Goal: Task Accomplishment & Management: Manage account settings

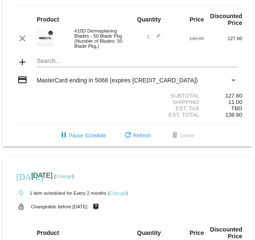
scroll to position [59, 0]
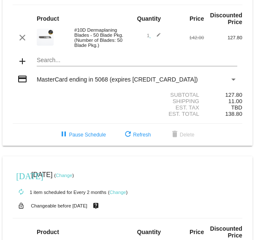
click at [72, 178] on link "Change" at bounding box center [64, 175] width 16 height 5
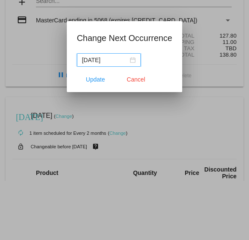
click at [136, 59] on div "[DATE]" at bounding box center [109, 59] width 54 height 9
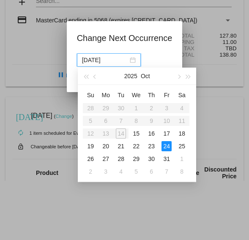
click at [178, 76] on span "button" at bounding box center [179, 76] width 4 height 4
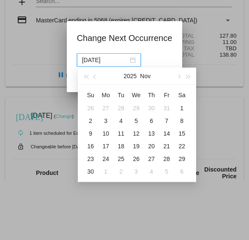
click at [152, 173] on div "4" at bounding box center [151, 171] width 10 height 10
type input "[DATE]"
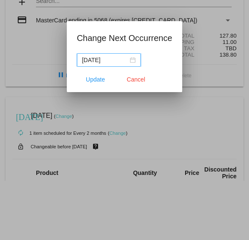
click at [95, 79] on span "Update" at bounding box center [95, 79] width 19 height 7
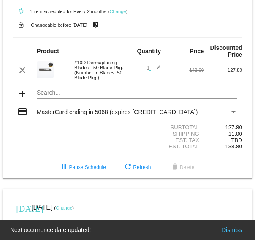
scroll to position [0, 0]
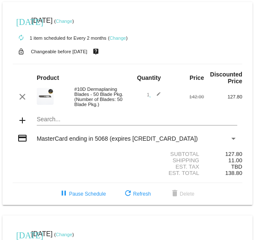
click at [72, 19] on link "Change" at bounding box center [64, 21] width 16 height 5
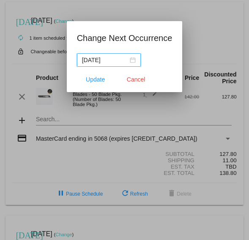
click at [135, 59] on div "[DATE]" at bounding box center [109, 59] width 54 height 9
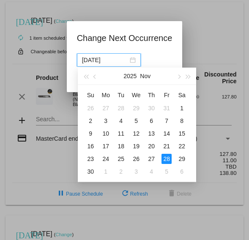
click at [186, 76] on span "button" at bounding box center [188, 76] width 4 height 4
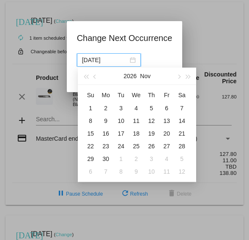
click at [178, 76] on span "button" at bounding box center [179, 76] width 4 height 4
click at [152, 158] on div "28" at bounding box center [151, 159] width 10 height 10
type input "[DATE]"
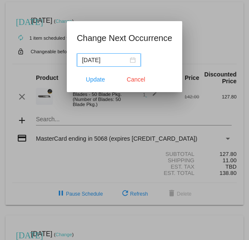
click at [100, 84] on button "Update" at bounding box center [95, 79] width 37 height 15
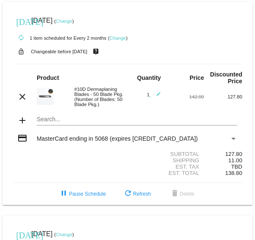
scroll to position [0, 0]
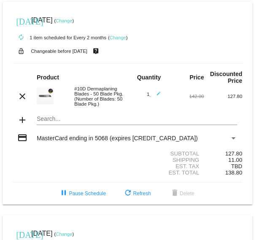
click at [72, 19] on link "Change" at bounding box center [64, 20] width 16 height 5
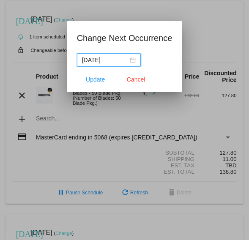
click at [135, 59] on div "[DATE]" at bounding box center [109, 59] width 54 height 9
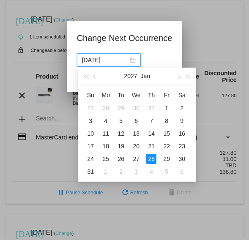
click at [179, 78] on span "button" at bounding box center [179, 76] width 4 height 4
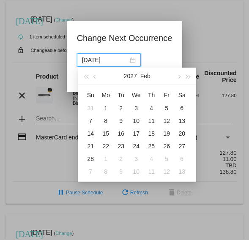
click at [155, 111] on div "4" at bounding box center [151, 108] width 10 height 10
type input "[DATE]"
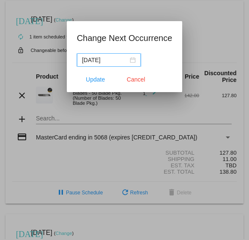
click at [97, 85] on button "Update" at bounding box center [95, 79] width 37 height 15
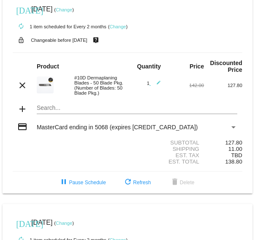
scroll to position [0, 0]
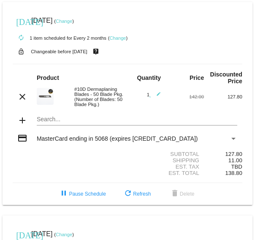
click at [72, 21] on link "Change" at bounding box center [64, 21] width 16 height 5
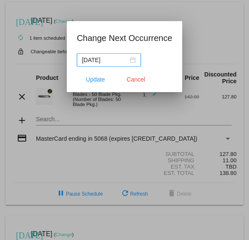
click at [136, 59] on div "[DATE]" at bounding box center [109, 59] width 54 height 9
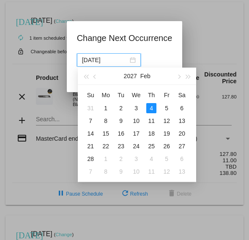
click at [95, 76] on span "button" at bounding box center [95, 76] width 4 height 4
click at [95, 78] on span "button" at bounding box center [95, 76] width 4 height 4
click at [96, 78] on span "button" at bounding box center [95, 76] width 4 height 4
click at [95, 76] on span "button" at bounding box center [95, 76] width 4 height 4
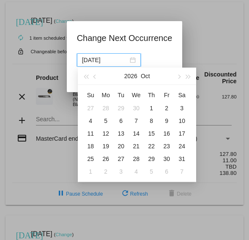
click at [95, 76] on span "button" at bounding box center [95, 76] width 4 height 4
click at [96, 76] on span "button" at bounding box center [95, 76] width 4 height 4
click at [97, 77] on button "button" at bounding box center [95, 76] width 9 height 17
click at [95, 76] on span "button" at bounding box center [95, 76] width 4 height 4
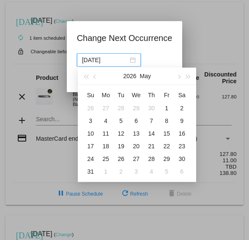
click at [95, 76] on span "button" at bounding box center [95, 76] width 4 height 4
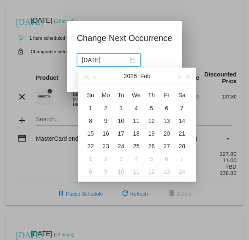
click at [136, 108] on div "4" at bounding box center [136, 108] width 10 height 10
type input "[DATE]"
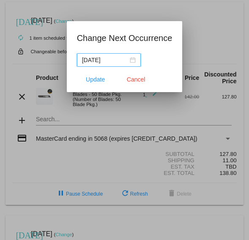
click at [101, 84] on button "Update" at bounding box center [95, 79] width 37 height 15
